Goal: Use online tool/utility: Utilize a website feature to perform a specific function

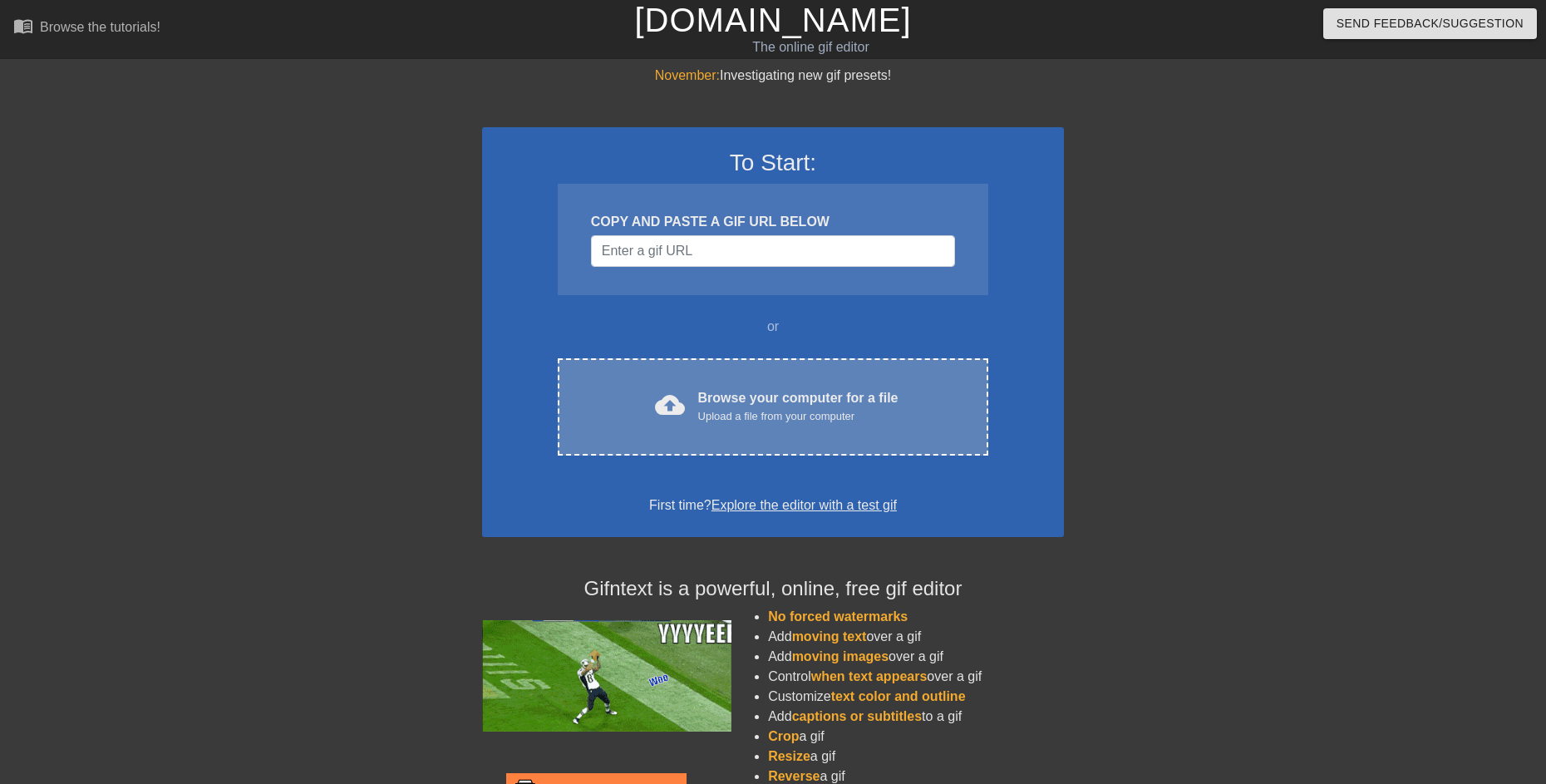
click at [682, 401] on span "cloud_upload" at bounding box center [670, 405] width 30 height 30
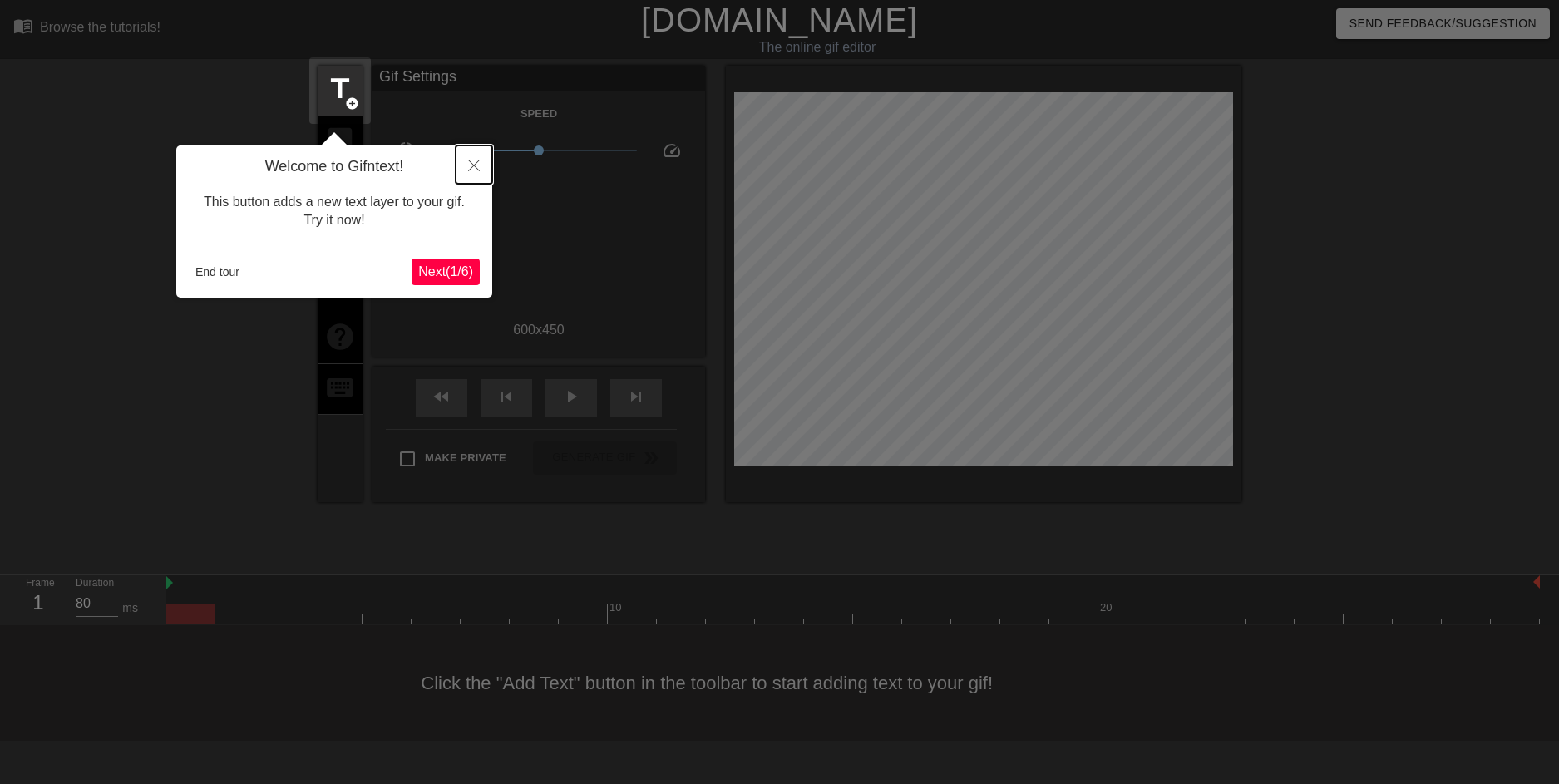
click at [477, 166] on icon "Close" at bounding box center [474, 165] width 11 height 11
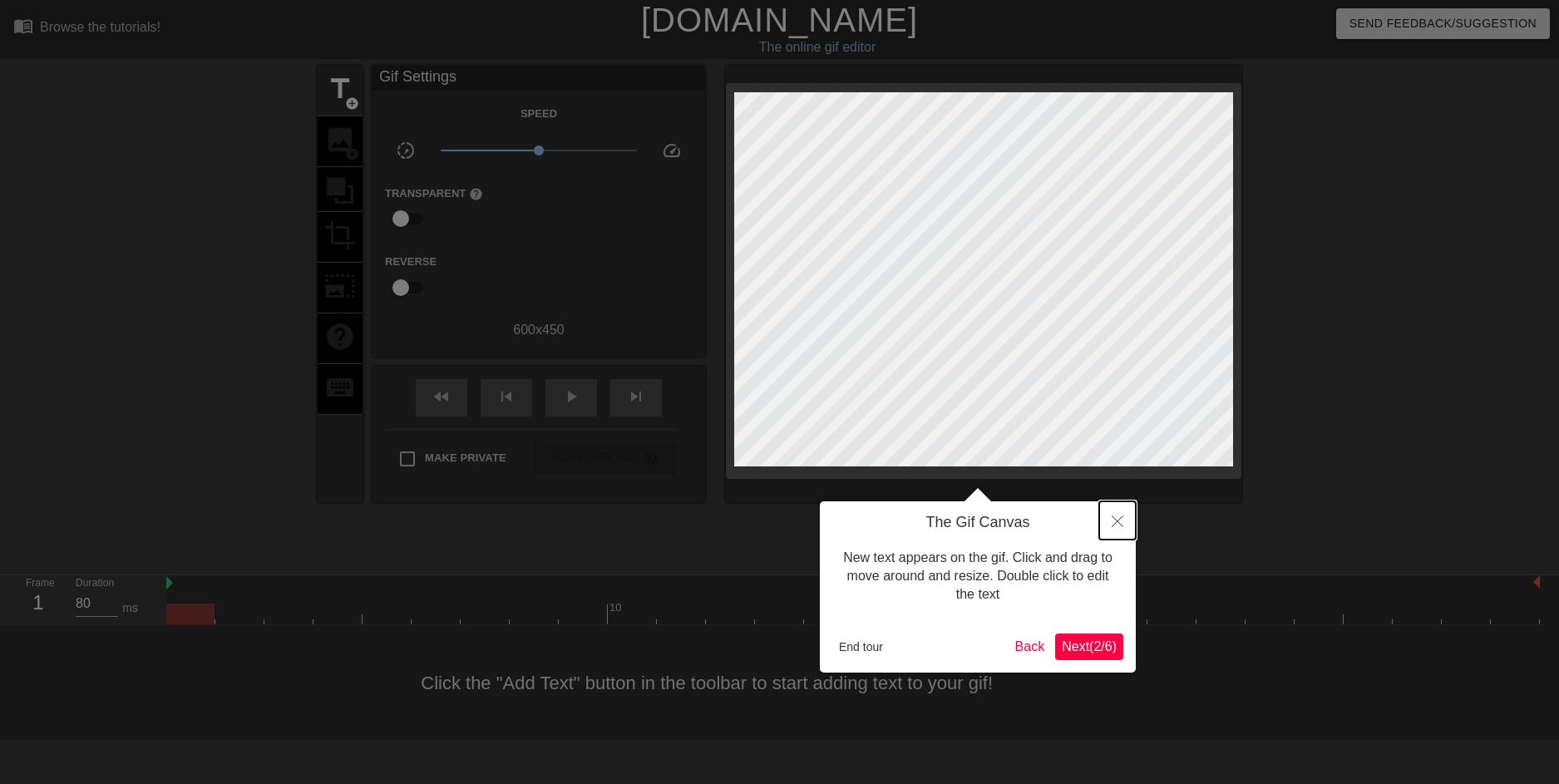
click at [1123, 526] on button "Close" at bounding box center [1117, 519] width 36 height 38
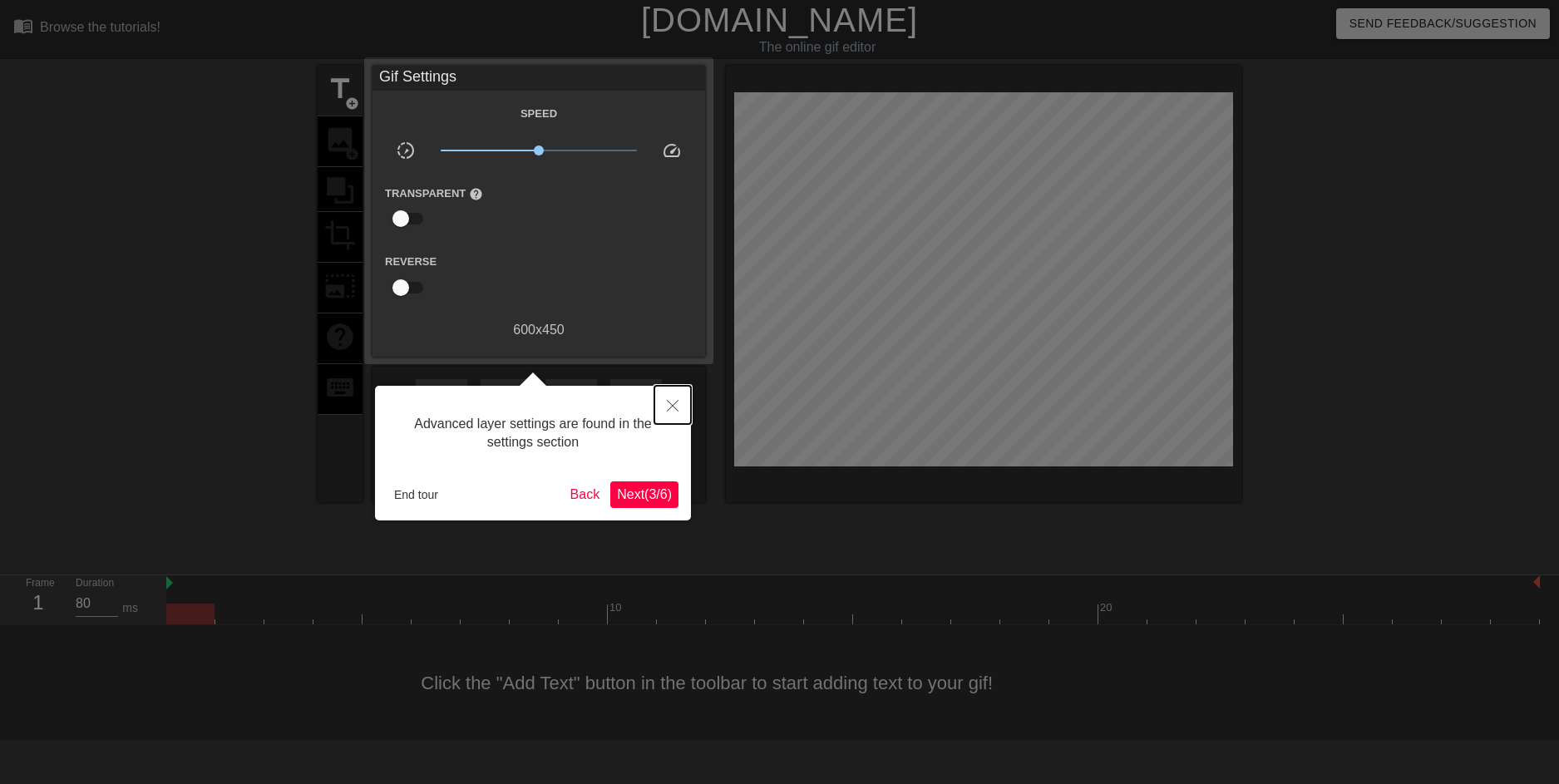
click at [682, 409] on button "Close" at bounding box center [672, 404] width 36 height 38
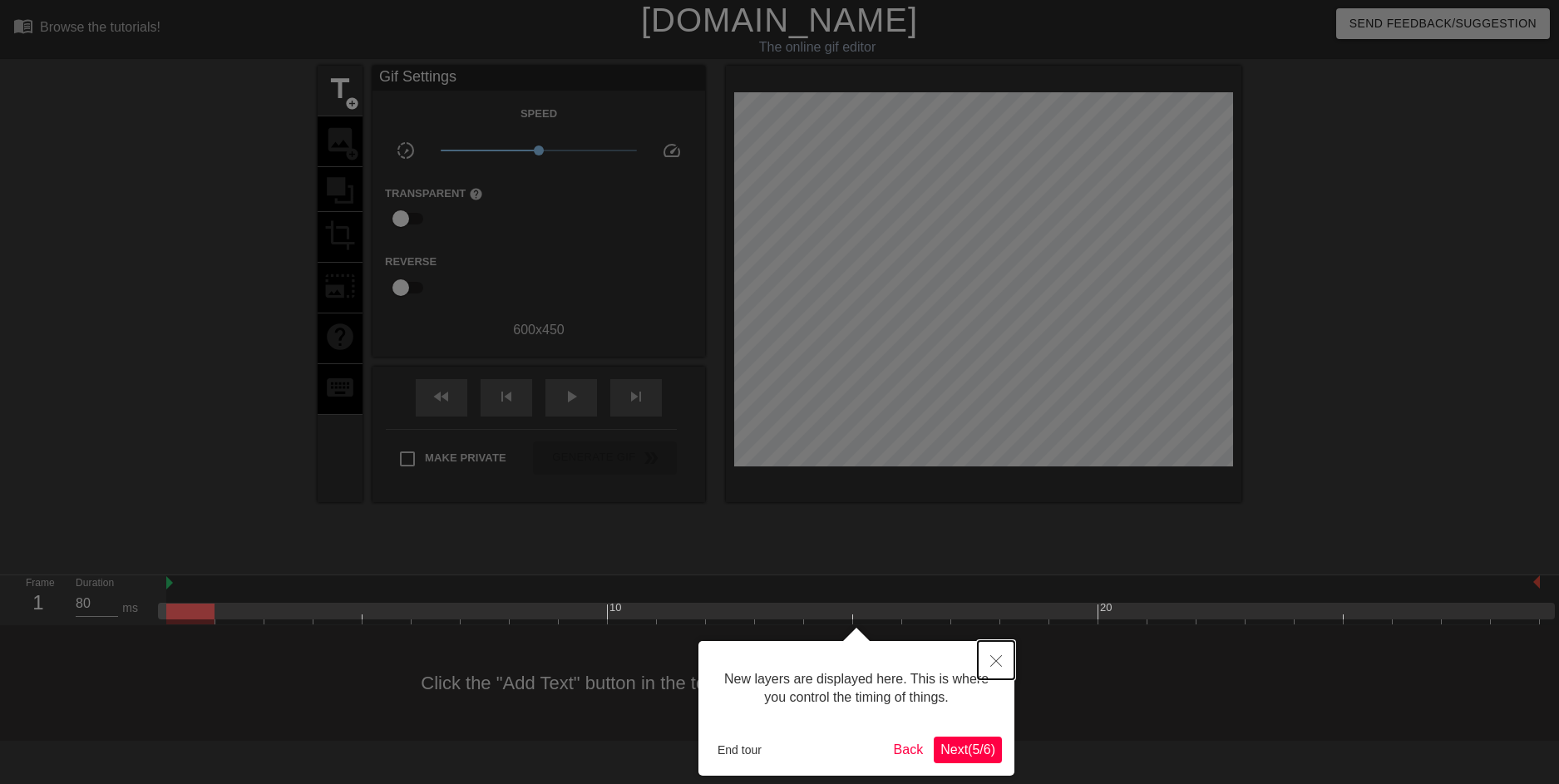
click at [993, 651] on button "Close" at bounding box center [995, 660] width 36 height 38
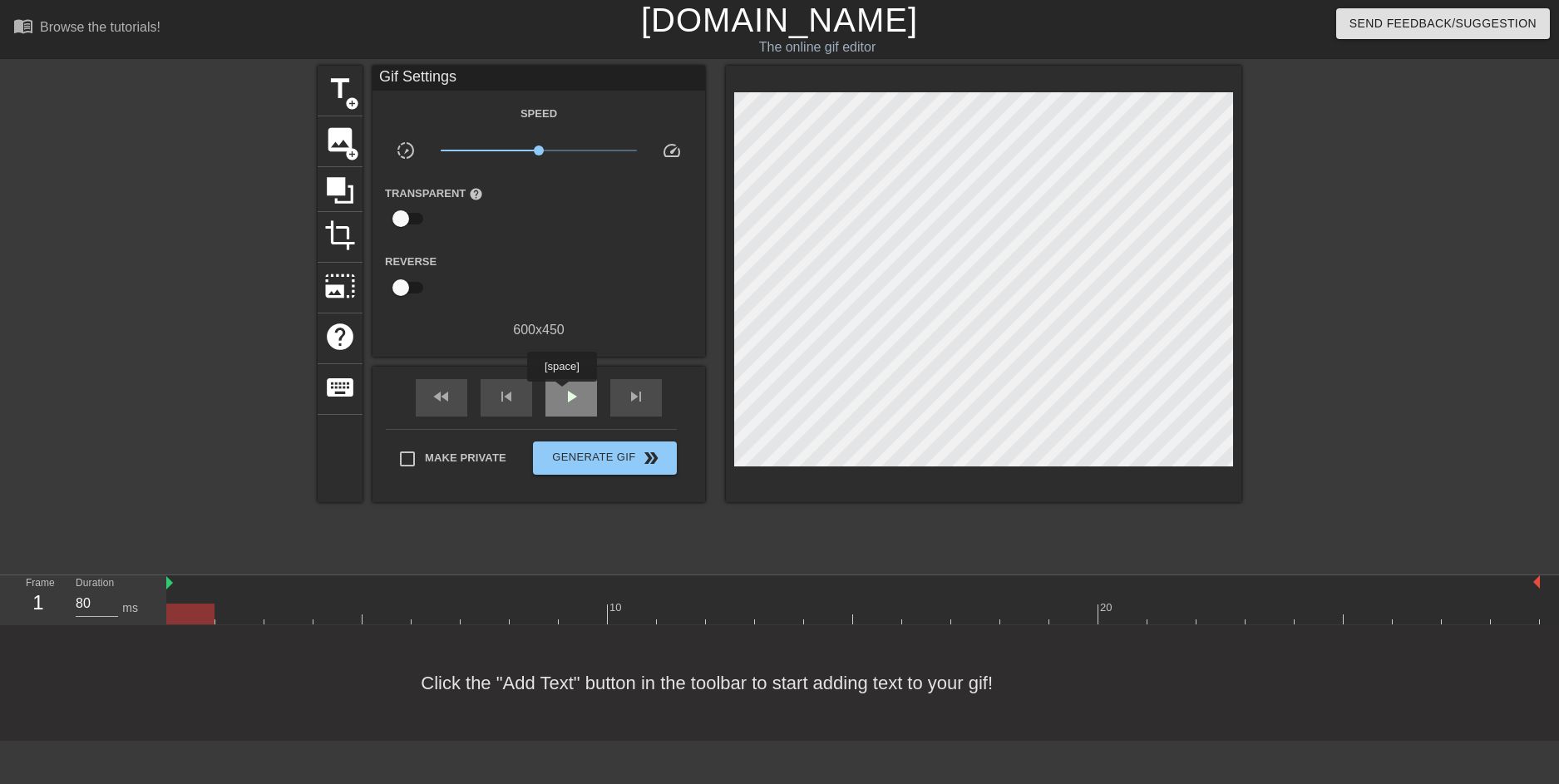
click at [561, 393] on span "play_arrow" at bounding box center [571, 396] width 20 height 20
click at [561, 393] on span "pause" at bounding box center [571, 396] width 20 height 20
drag, startPoint x: 630, startPoint y: 622, endPoint x: 190, endPoint y: 592, distance: 441.0
click at [171, 599] on div "10 20" at bounding box center [852, 600] width 1374 height 49
click at [412, 291] on input "checkbox" at bounding box center [401, 287] width 94 height 32
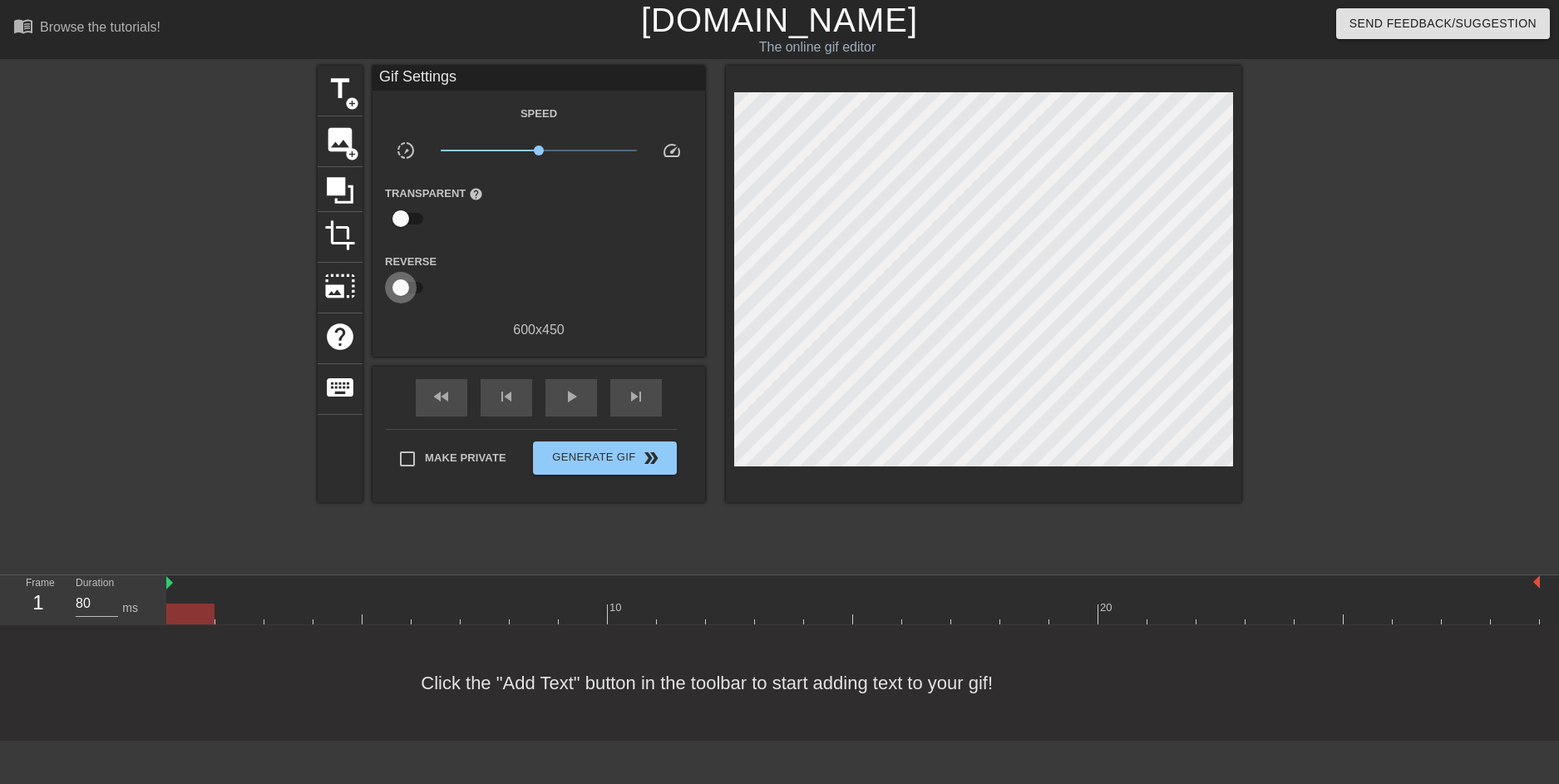
checkbox input "true"
click at [561, 402] on span "play_arrow" at bounding box center [571, 396] width 20 height 20
click at [570, 405] on span "pause" at bounding box center [571, 396] width 20 height 20
drag, startPoint x: 434, startPoint y: 612, endPoint x: 160, endPoint y: 601, distance: 274.2
click at [144, 609] on div "Frame 1 Duration 80 ms 10 20" at bounding box center [779, 600] width 1559 height 50
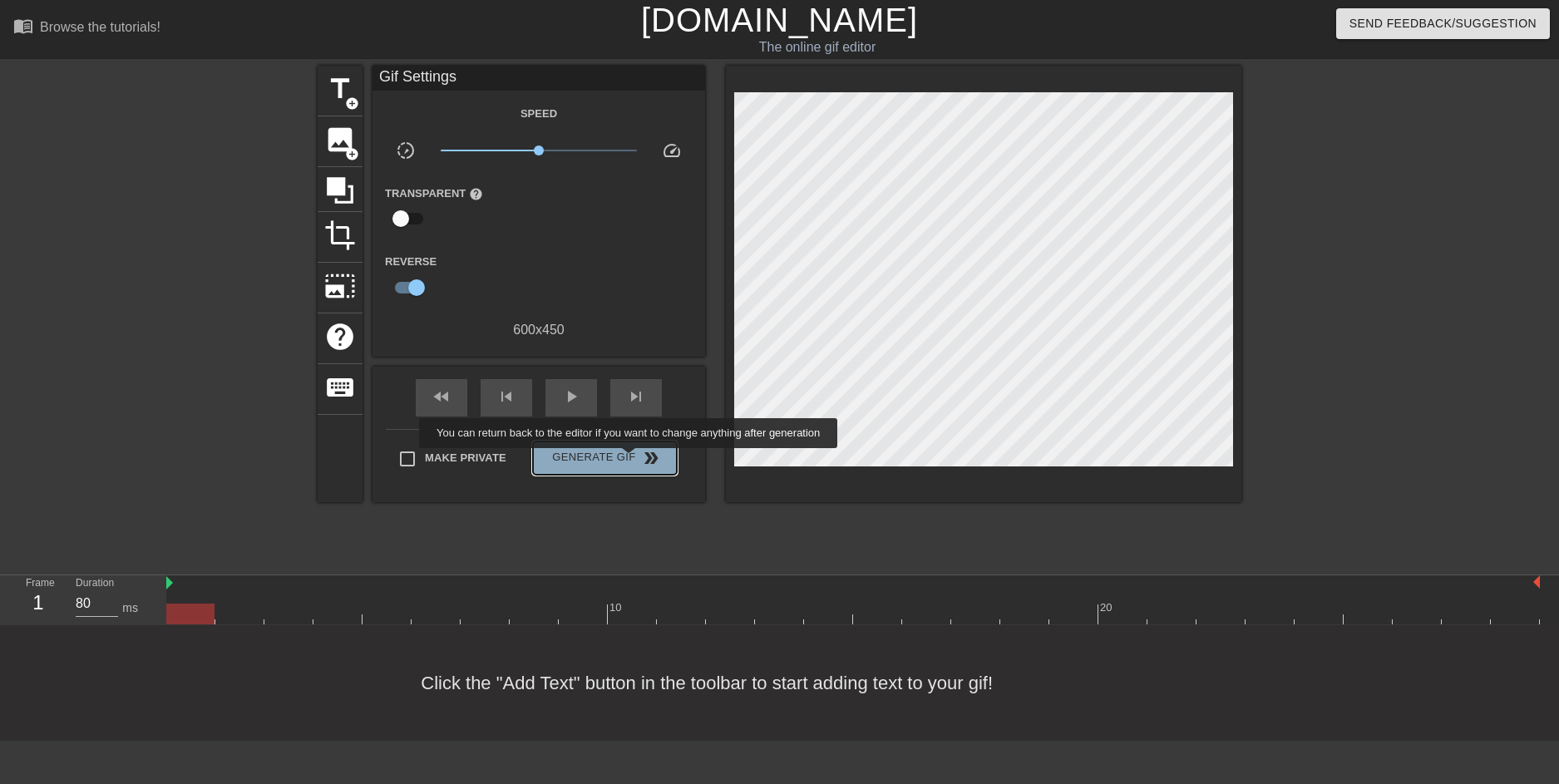
click at [630, 459] on span "Generate Gif double_arrow" at bounding box center [605, 458] width 131 height 20
